Goal: Information Seeking & Learning: Check status

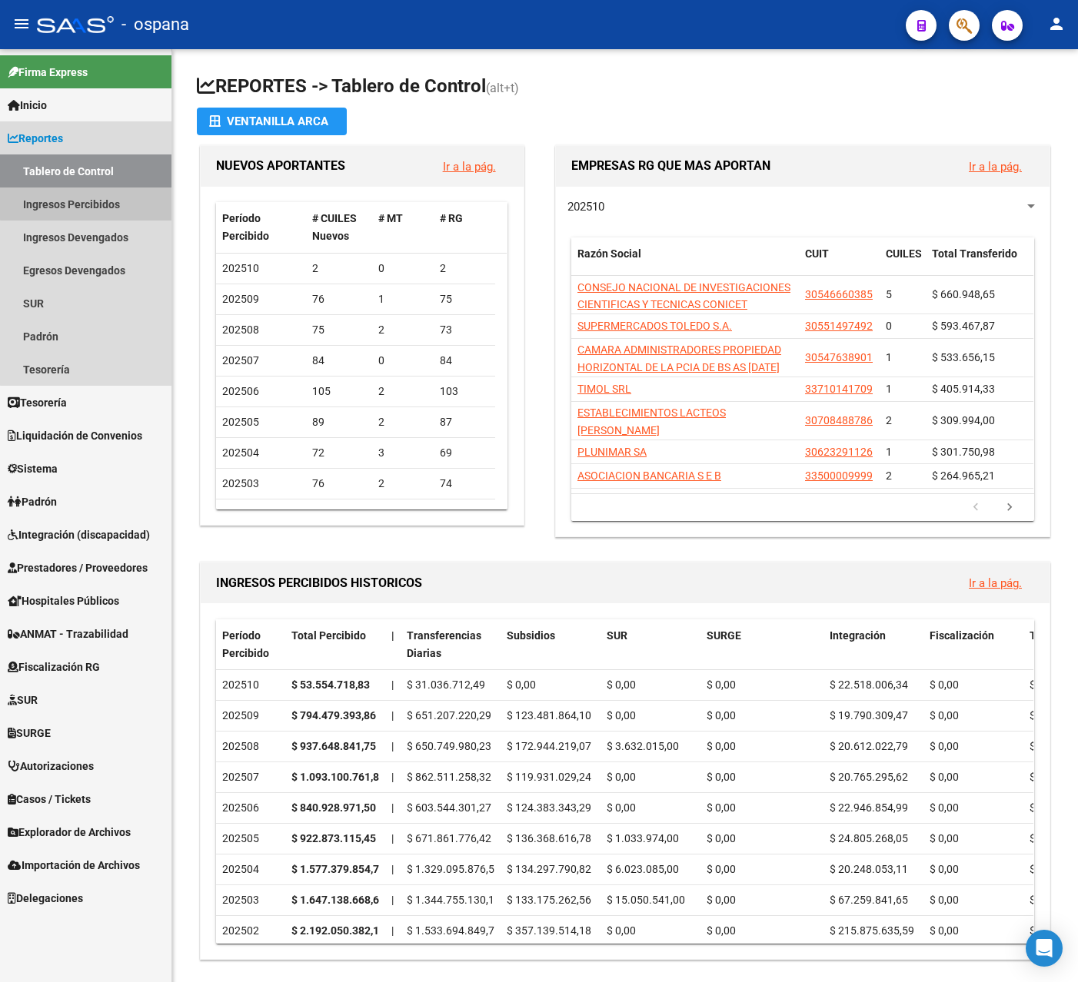
click at [95, 199] on link "Ingresos Percibidos" at bounding box center [85, 204] width 171 height 33
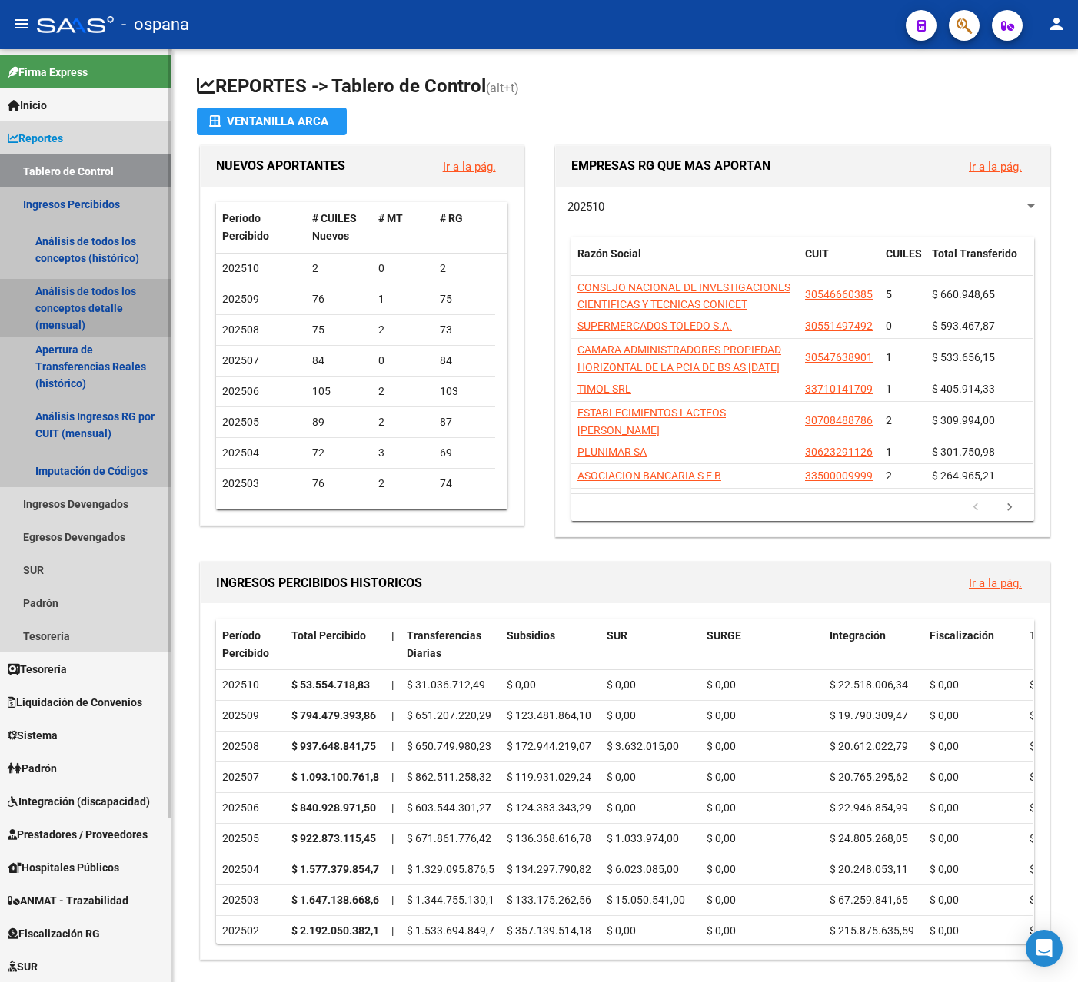
click at [75, 298] on link "Análisis de todos los conceptos detalle (mensual)" at bounding box center [85, 308] width 171 height 58
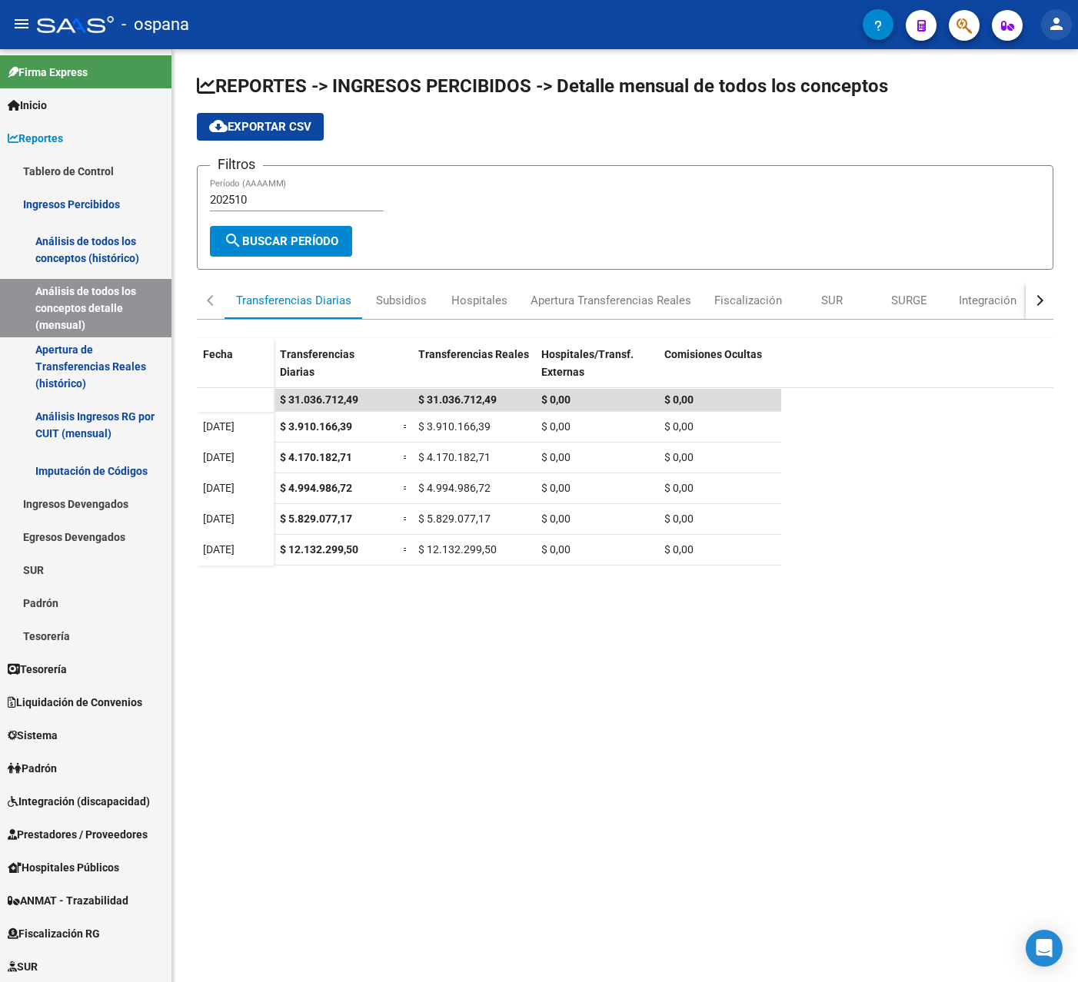
click at [1056, 24] on mat-icon "person" at bounding box center [1056, 24] width 18 height 18
click at [1021, 104] on button "exit_to_app Salir" at bounding box center [1025, 101] width 94 height 37
